Goal: Find specific page/section: Find specific page/section

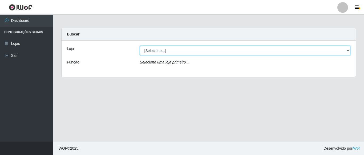
click at [174, 50] on select "[Selecione...] Rede Compras Supermercados - LOJA 5" at bounding box center [245, 50] width 211 height 9
select select "397"
click at [140, 46] on select "[Selecione...] Rede Compras Supermercados - LOJA 5" at bounding box center [245, 50] width 211 height 9
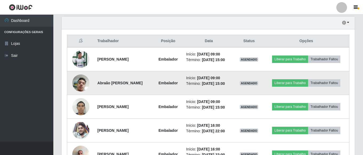
scroll to position [187, 0]
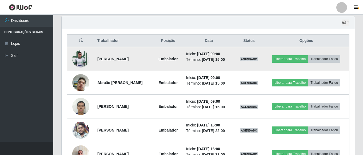
click at [83, 59] on img at bounding box center [80, 58] width 17 height 23
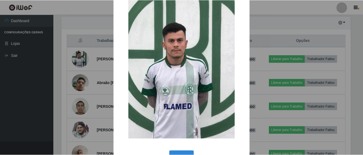
scroll to position [34, 0]
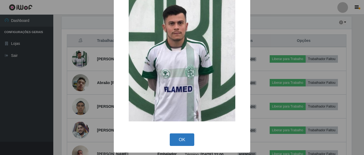
click at [189, 141] on button "OK" at bounding box center [182, 139] width 25 height 13
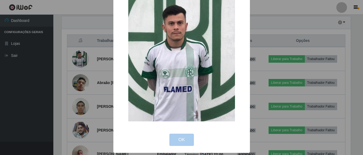
scroll to position [111, 293]
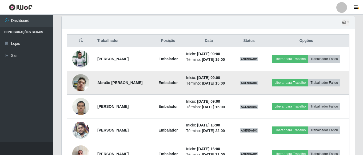
click at [81, 80] on img at bounding box center [80, 82] width 17 height 30
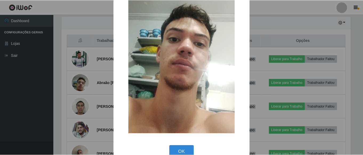
scroll to position [80, 0]
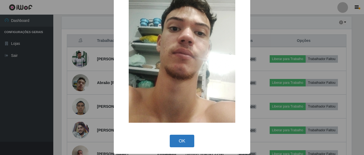
click at [183, 140] on button "OK" at bounding box center [182, 141] width 25 height 13
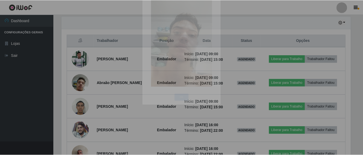
scroll to position [111, 293]
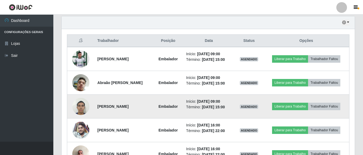
click at [79, 106] on img at bounding box center [80, 106] width 17 height 23
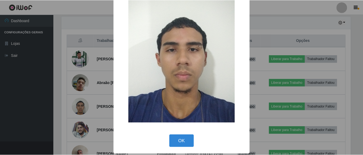
scroll to position [34, 0]
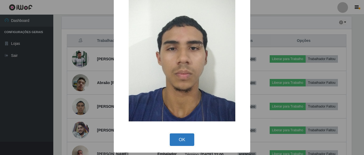
click at [183, 136] on button "OK" at bounding box center [182, 139] width 25 height 13
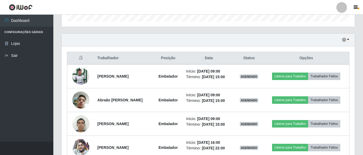
scroll to position [160, 0]
